Goal: Task Accomplishment & Management: Use online tool/utility

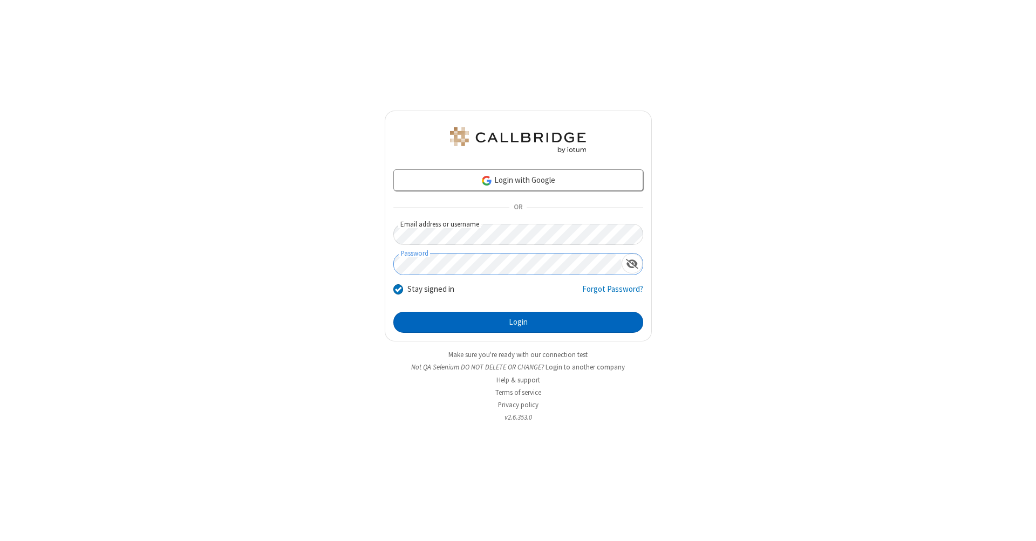
click at [518, 323] on button "Login" at bounding box center [518, 323] width 250 height 22
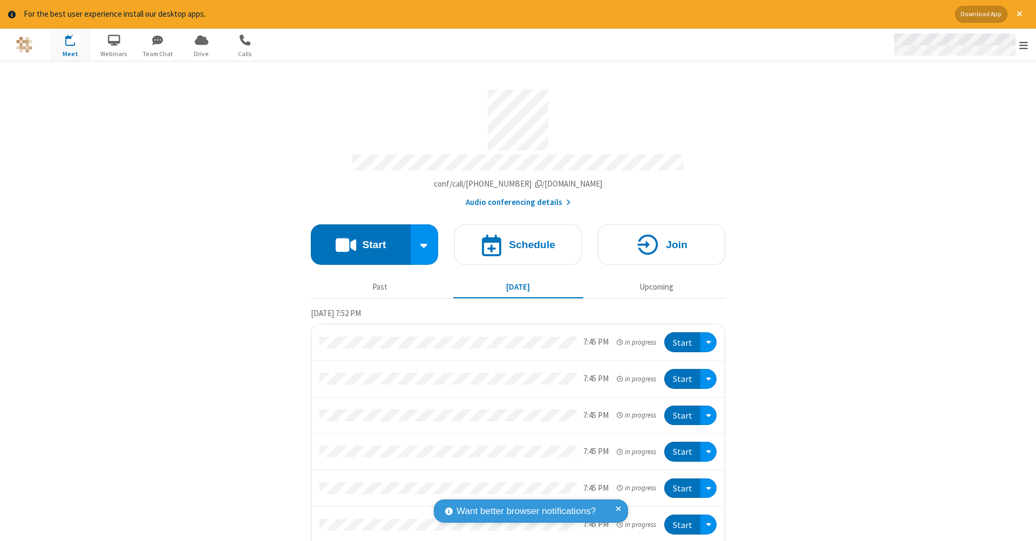
click at [1024, 45] on span "Open menu" at bounding box center [1023, 45] width 9 height 11
click at [201, 53] on span "Drive" at bounding box center [201, 54] width 40 height 10
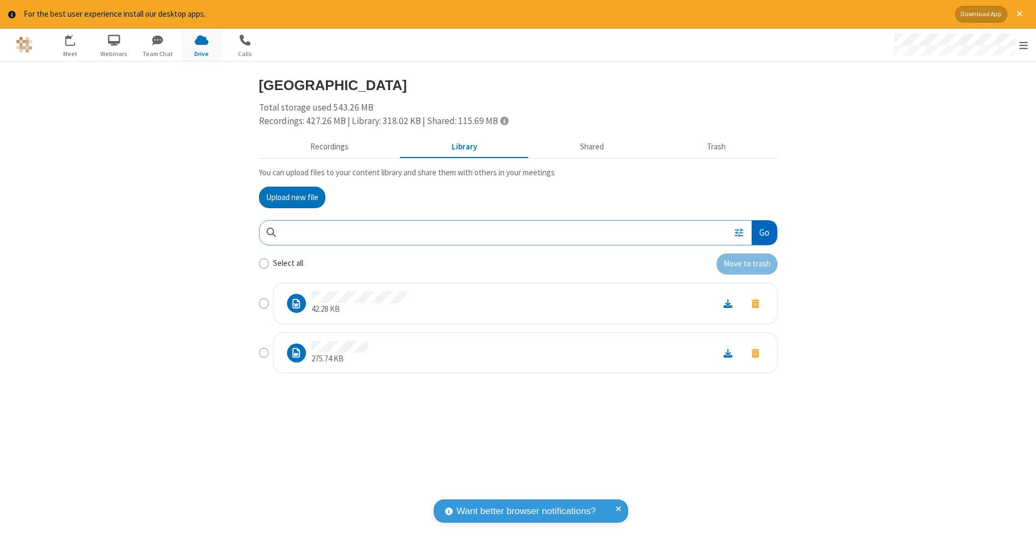
click at [764, 230] on button "Go" at bounding box center [764, 233] width 25 height 24
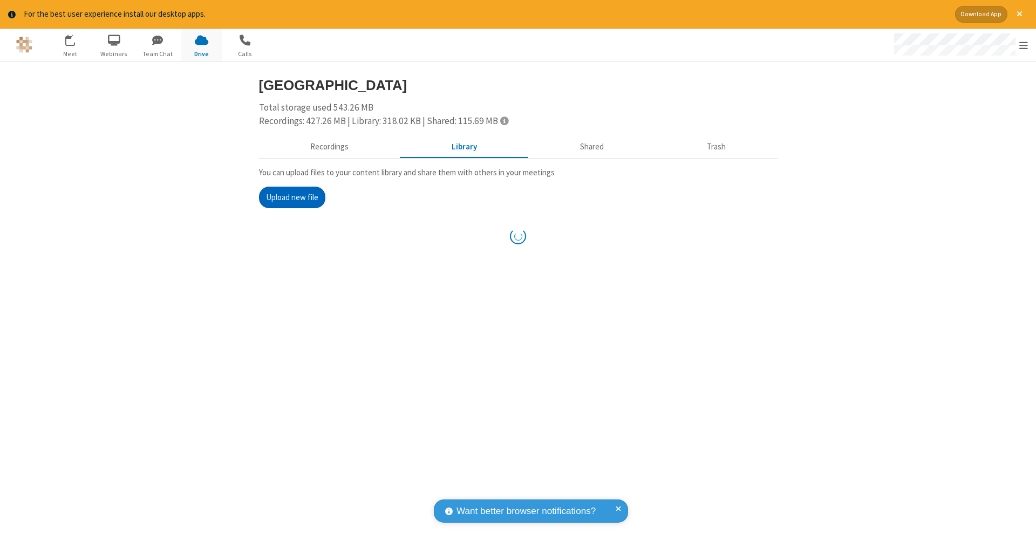
click at [292, 196] on button "Upload new file" at bounding box center [292, 198] width 66 height 22
